Goal: Task Accomplishment & Management: Use online tool/utility

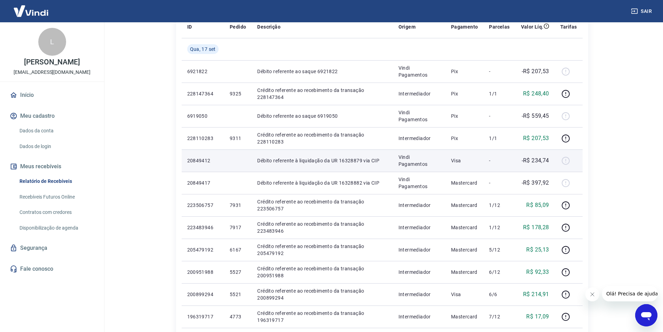
scroll to position [209, 0]
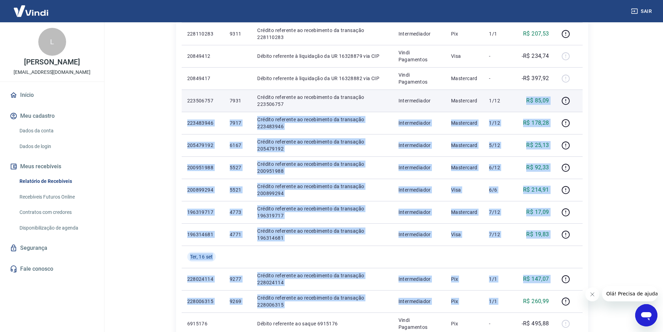
drag, startPoint x: 522, startPoint y: 298, endPoint x: 524, endPoint y: 96, distance: 202.8
click at [524, 94] on tbody "[DATE] 6921822 Débito referente ao saque 6921822 Vindi Pagamentos Pix - -R$ 207…" at bounding box center [382, 179] width 401 height 490
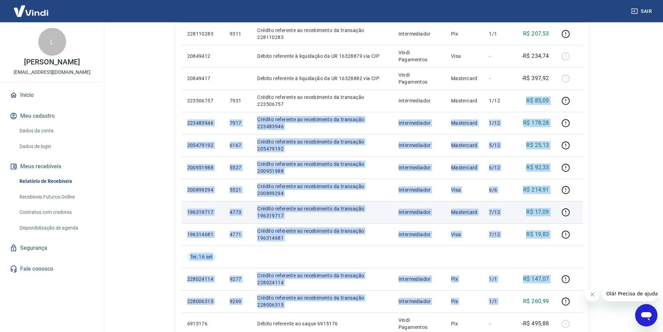
scroll to position [348, 0]
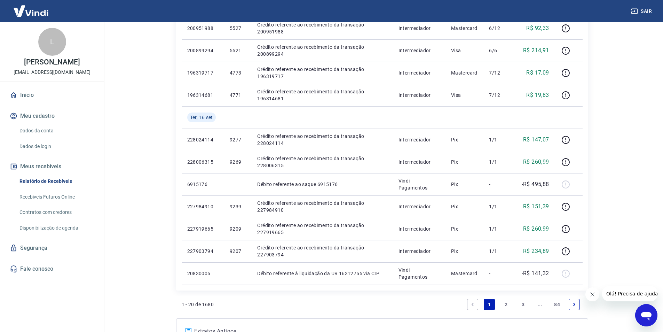
click at [508, 301] on link "2" at bounding box center [506, 303] width 11 height 11
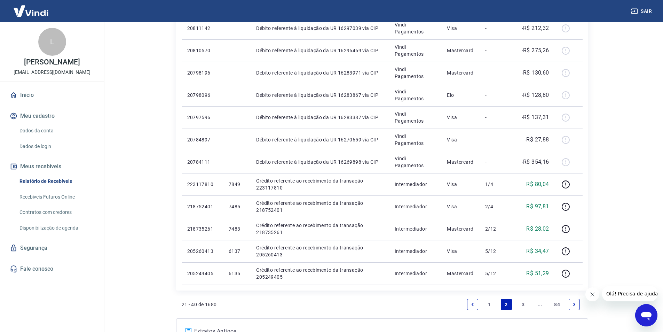
scroll to position [383, 0]
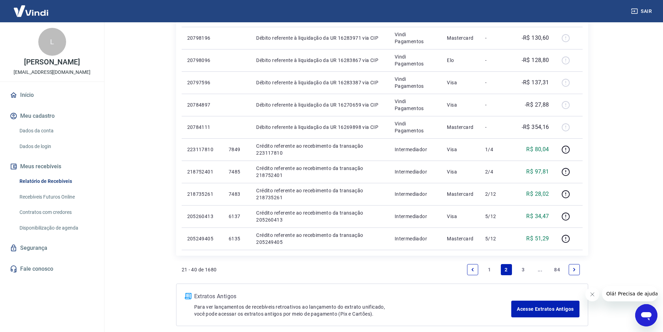
click at [571, 270] on link "Next page" at bounding box center [573, 269] width 11 height 11
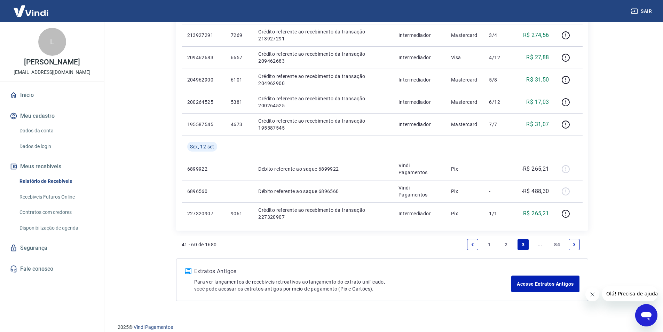
scroll to position [460, 0]
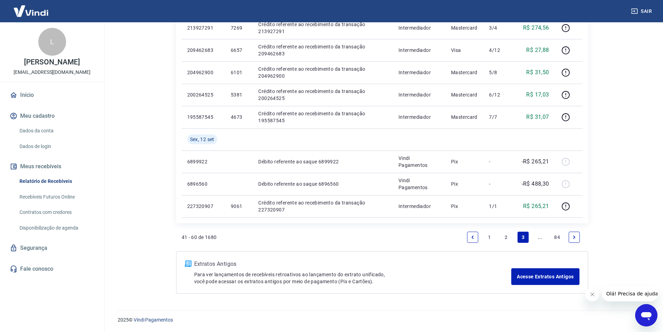
click at [473, 237] on icon "Previous page" at bounding box center [472, 236] width 5 height 5
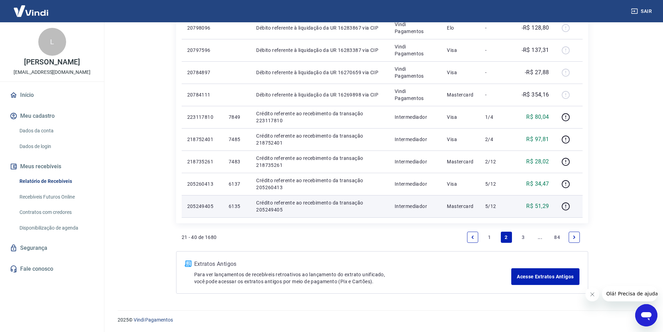
scroll to position [276, 0]
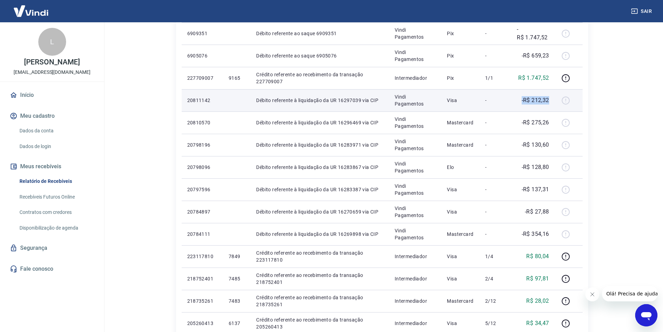
drag, startPoint x: 522, startPoint y: 99, endPoint x: 555, endPoint y: 101, distance: 32.7
click at [552, 101] on td "-R$ 212,32" at bounding box center [532, 100] width 43 height 22
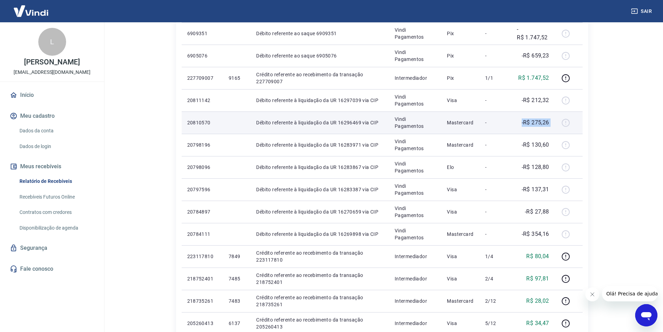
drag, startPoint x: 518, startPoint y: 124, endPoint x: 567, endPoint y: 122, distance: 48.8
click at [565, 121] on tr "20810570 Débito referente à liquidação da UR 16296469 via CIP Vindi Pagamentos …" at bounding box center [382, 122] width 401 height 22
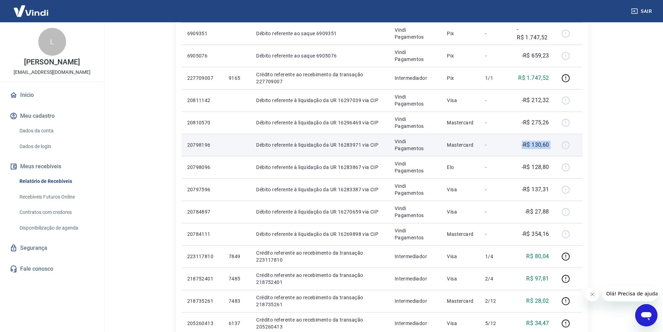
drag, startPoint x: 519, startPoint y: 143, endPoint x: 562, endPoint y: 146, distance: 43.2
click at [562, 144] on tr "20798196 Débito referente à liquidação da UR 16283971 via CIP Vindi Pagamentos …" at bounding box center [382, 145] width 401 height 22
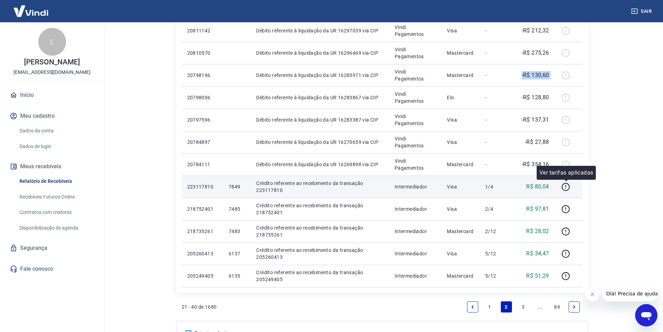
scroll to position [380, 0]
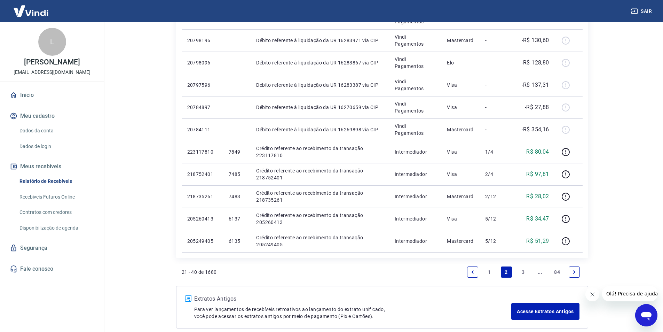
click at [576, 270] on link "Next page" at bounding box center [573, 271] width 11 height 11
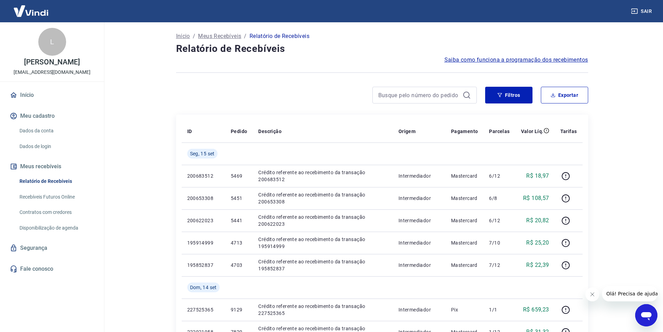
click at [37, 96] on link "Início" at bounding box center [51, 94] width 87 height 15
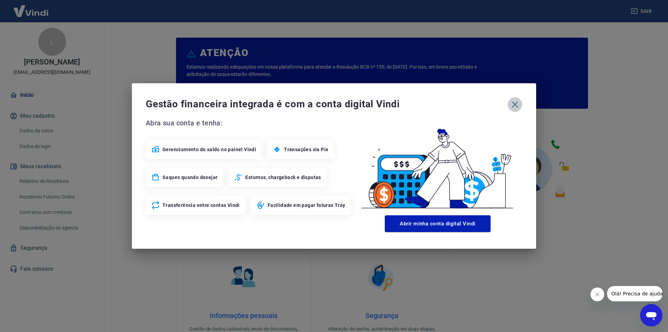
click at [513, 102] on icon "button" at bounding box center [515, 104] width 7 height 7
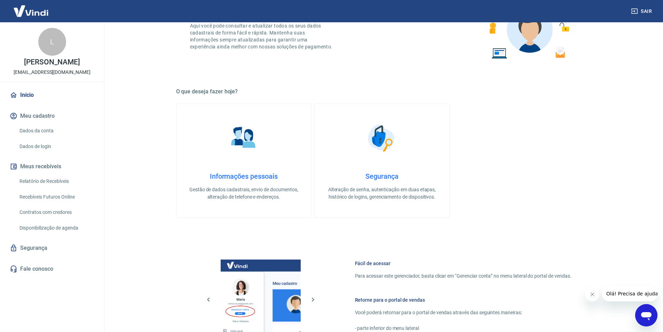
scroll to position [283, 0]
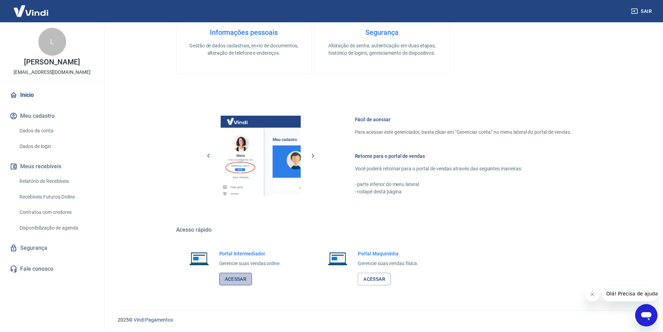
click at [237, 280] on link "Acessar" at bounding box center [235, 278] width 33 height 13
click at [50, 182] on link "Relatório de Recebíveis" at bounding box center [56, 181] width 79 height 14
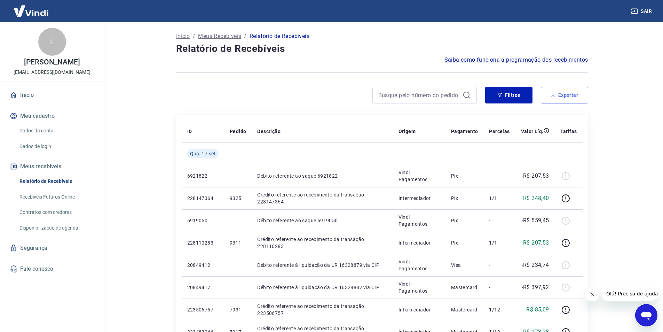
click at [555, 101] on button "Exportar" at bounding box center [564, 95] width 47 height 17
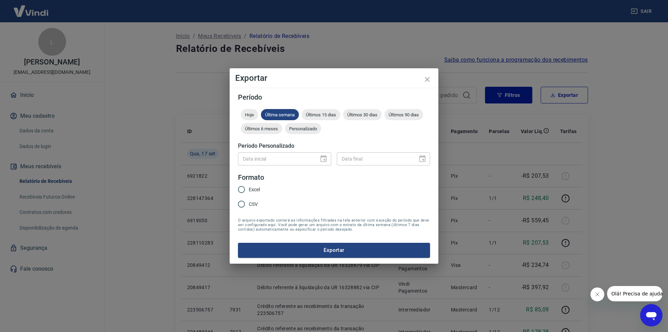
click at [256, 189] on span "Excel" at bounding box center [254, 189] width 11 height 7
click at [249, 189] on input "Excel" at bounding box center [241, 189] width 15 height 15
radio input "true"
click at [432, 74] on button "close" at bounding box center [427, 79] width 17 height 17
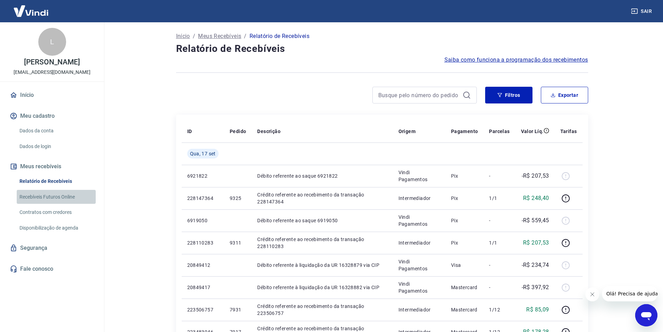
click at [45, 197] on link "Recebíveis Futuros Online" at bounding box center [56, 197] width 79 height 14
